Goal: Task Accomplishment & Management: Use online tool/utility

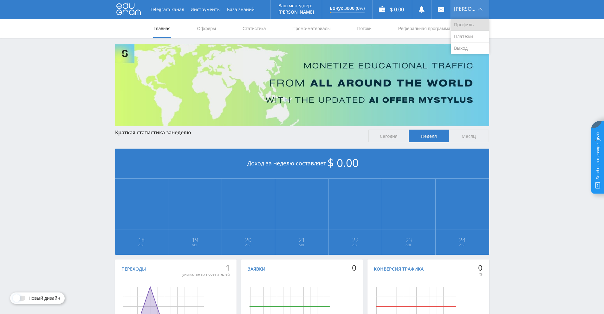
click at [470, 23] on link "Профиль" at bounding box center [470, 25] width 38 height 12
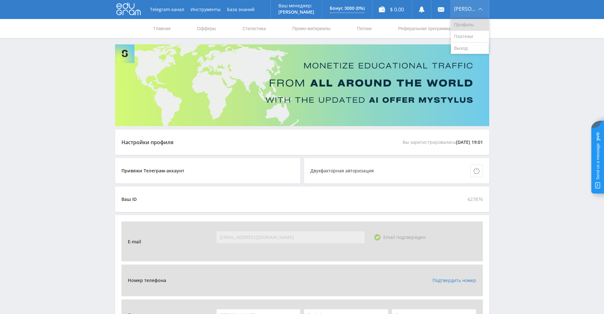
click at [469, 26] on link "Профиль" at bounding box center [470, 25] width 38 height 12
click at [202, 30] on link "Офферы" at bounding box center [206, 28] width 20 height 19
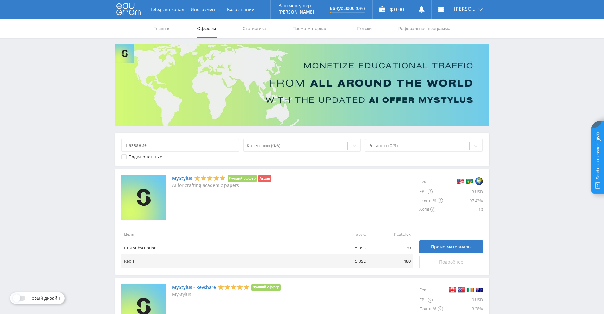
click at [457, 258] on link "Подробнее" at bounding box center [450, 262] width 63 height 13
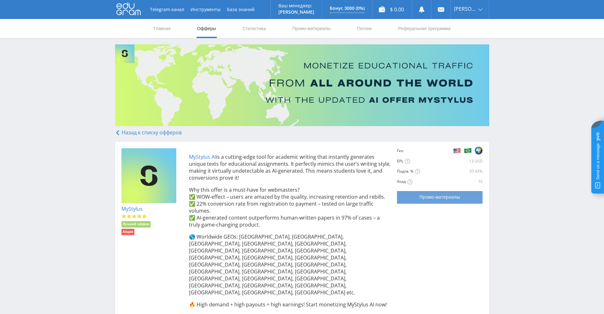
click at [427, 201] on link "Промо-материалы" at bounding box center [440, 197] width 86 height 13
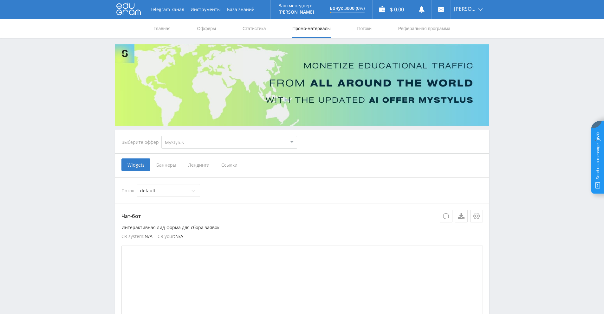
click at [228, 168] on span "Ссылки" at bounding box center [229, 164] width 28 height 13
click at [0, 0] on input "Ссылки" at bounding box center [0, 0] width 0 height 0
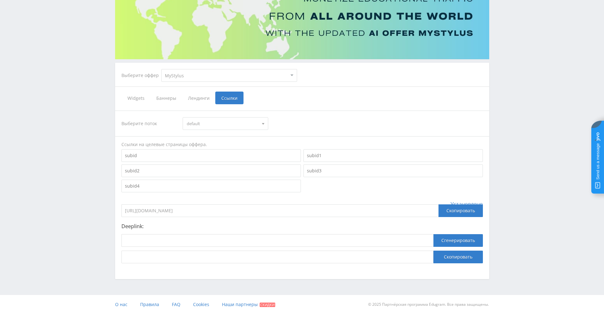
click at [416, 102] on div "Widgets Баннеры Лендинги Ссылки" at bounding box center [301, 98] width 361 height 13
drag, startPoint x: 223, startPoint y: 210, endPoint x: 122, endPoint y: 213, distance: 101.1
click at [122, 213] on input "https://eduforms.org/?rid=b123ad5c5a83b8c6" at bounding box center [279, 210] width 317 height 13
click at [442, 243] on button "Сгенерировать" at bounding box center [457, 240] width 49 height 13
click at [444, 258] on button "Скопировать" at bounding box center [457, 257] width 49 height 13
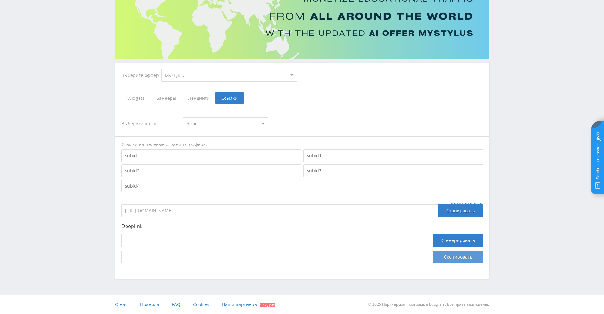
click at [444, 258] on button "Скопировать" at bounding box center [457, 257] width 49 height 13
click at [443, 240] on button "Сгенерировать" at bounding box center [457, 240] width 49 height 13
click at [458, 212] on div "Скопировать" at bounding box center [460, 210] width 44 height 13
click at [465, 212] on div "Скопировать" at bounding box center [460, 210] width 44 height 13
click at [336, 219] on div "Выберите поток default default Ссылки на целевые страницы оффера. Установлено h…" at bounding box center [301, 187] width 361 height 153
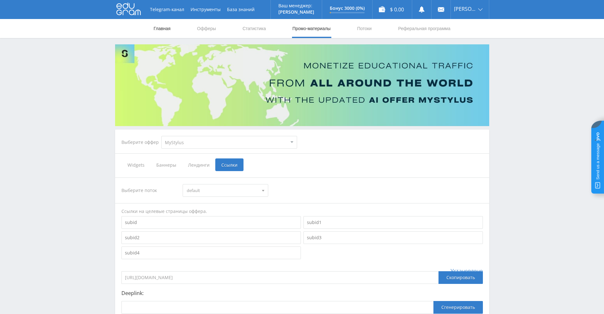
click at [158, 28] on link "Главная" at bounding box center [162, 28] width 18 height 19
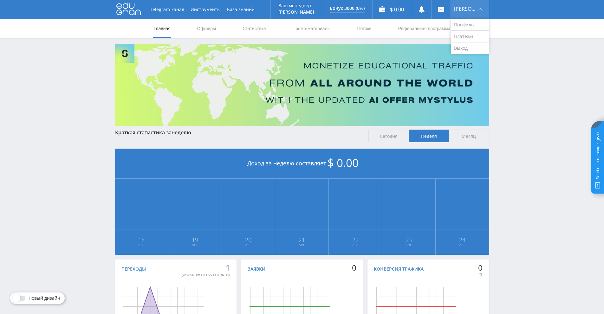
click at [477, 14] on div "[PERSON_NAME]" at bounding box center [470, 9] width 38 height 19
click at [470, 25] on link "Профиль" at bounding box center [470, 25] width 38 height 12
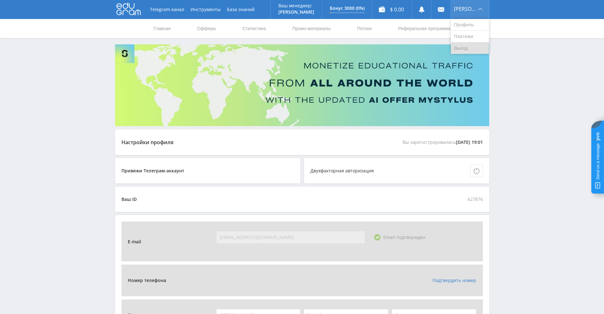
click at [469, 47] on link "Выход" at bounding box center [470, 47] width 38 height 11
